Goal: Information Seeking & Learning: Understand process/instructions

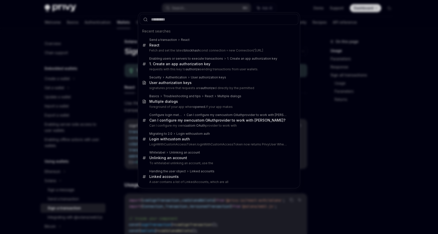
scroll to position [97, 0]
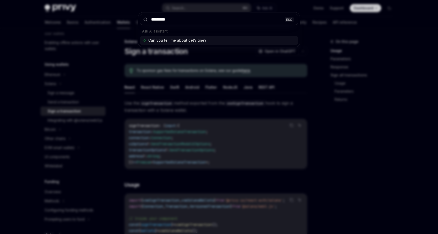
type input "**********"
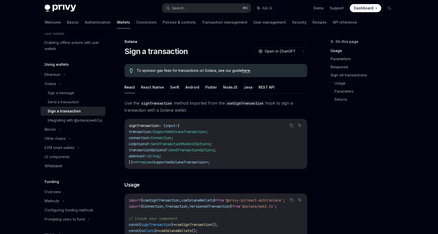
type textarea "*"
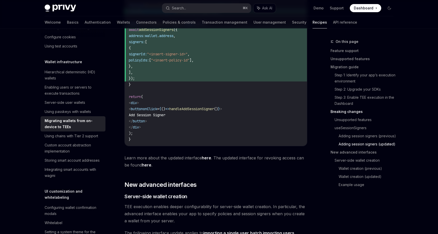
scroll to position [1038, 0]
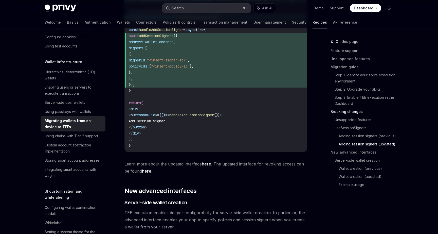
click at [181, 7] on div "Search..." at bounding box center [179, 8] width 14 height 6
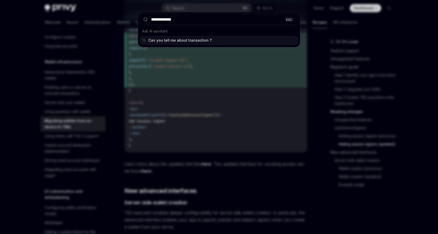
type input "**********"
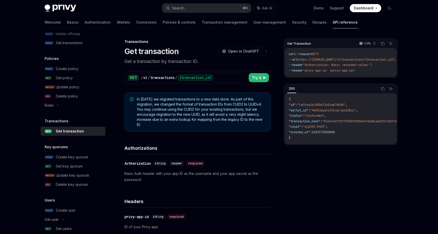
click at [81, 48] on div "API reference Introduction Authorization signatures Idempotency keys Wallets PO…" at bounding box center [73, 21] width 65 height 477
click at [82, 44] on div "Get transactions" at bounding box center [69, 43] width 27 height 6
type textarea "*"
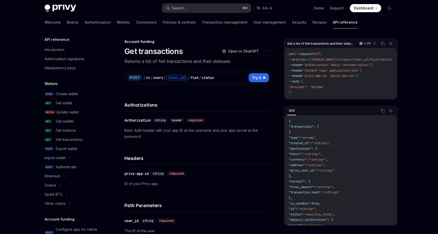
click at [182, 8] on div "Search..." at bounding box center [179, 8] width 14 height 6
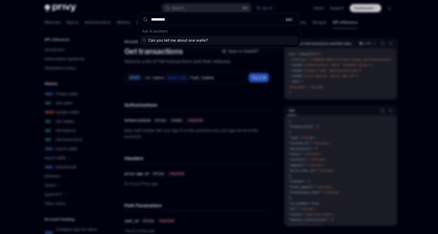
type input "**********"
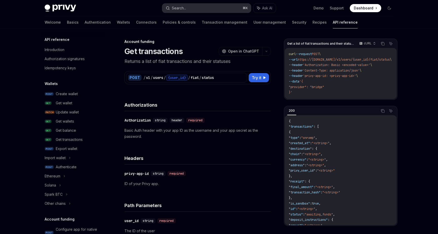
type textarea "*"
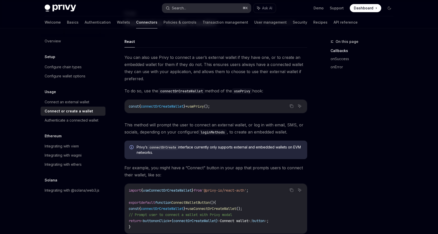
click at [183, 8] on div "Search..." at bounding box center [179, 8] width 14 height 6
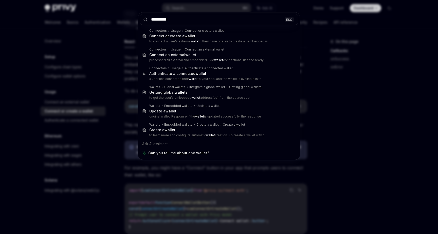
type input "**********"
click at [123, 47] on div "**********" at bounding box center [219, 117] width 438 height 234
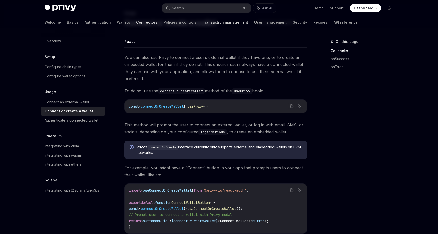
click at [202, 23] on link "Transaction management" at bounding box center [225, 22] width 46 height 12
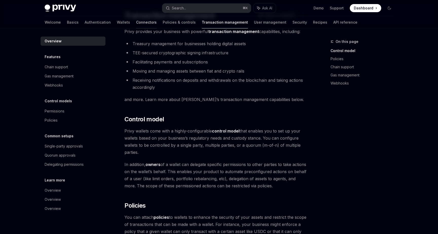
click at [136, 25] on link "Connectors" at bounding box center [146, 22] width 21 height 12
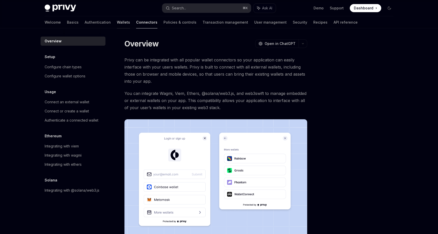
click at [117, 23] on link "Wallets" at bounding box center [123, 22] width 13 height 12
type textarea "*"
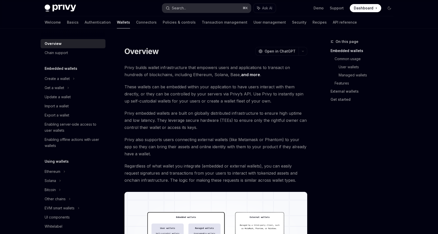
click at [175, 8] on div "Search..." at bounding box center [179, 8] width 14 height 6
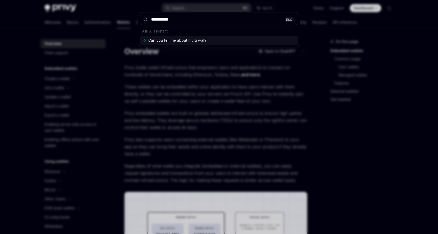
type input "**********"
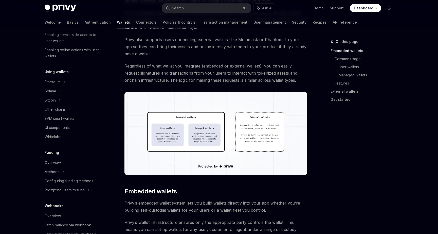
scroll to position [90, 0]
click at [68, 125] on div "UI components" at bounding box center [57, 127] width 25 height 6
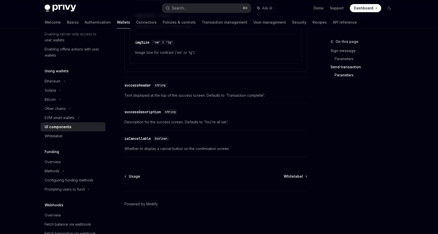
scroll to position [904, 0]
type textarea "*"
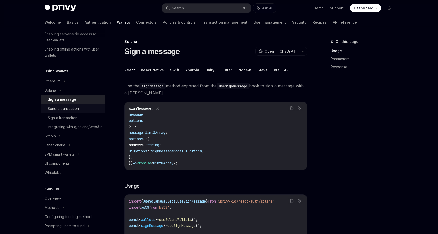
click at [67, 105] on link "Send a transaction" at bounding box center [73, 108] width 65 height 9
click at [68, 107] on div "Send a transaction" at bounding box center [63, 108] width 31 height 6
click at [69, 110] on div "Send a transaction" at bounding box center [63, 108] width 31 height 6
click at [69, 121] on link "Sign a transaction" at bounding box center [73, 117] width 65 height 9
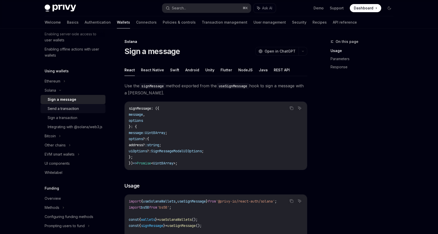
click at [70, 108] on div "Send a transaction" at bounding box center [63, 108] width 31 height 6
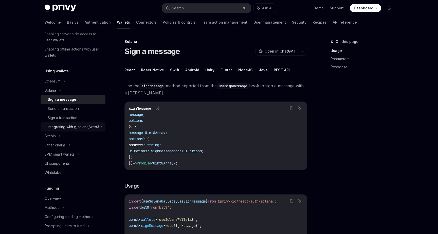
click at [62, 124] on div "Integrating with @solana/web3.js" at bounding box center [75, 127] width 55 height 6
click at [71, 110] on div "Send a transaction" at bounding box center [63, 108] width 31 height 6
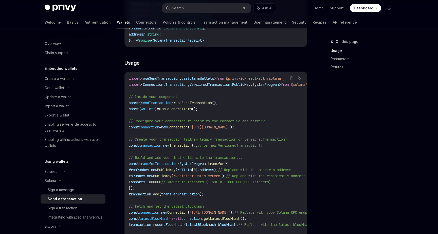
scroll to position [128, 0]
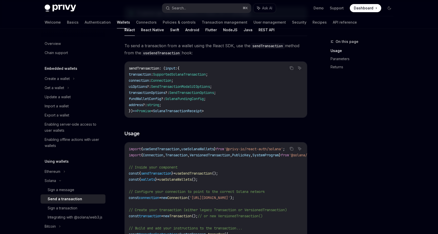
scroll to position [57, 0]
click at [335, 8] on link "Support" at bounding box center [337, 8] width 14 height 5
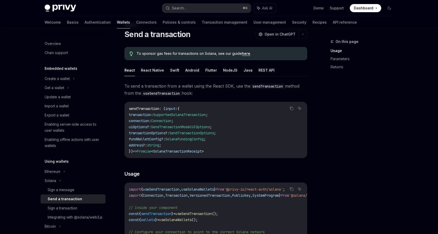
scroll to position [9, 0]
